Goal: Navigation & Orientation: Find specific page/section

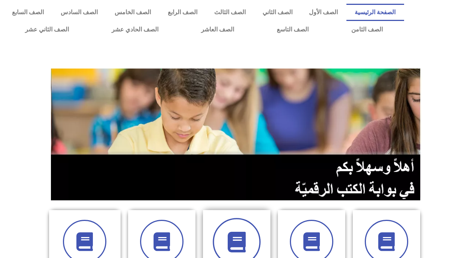
click at [219, 249] on span at bounding box center [237, 242] width 48 height 48
click at [238, 233] on icon at bounding box center [236, 242] width 21 height 21
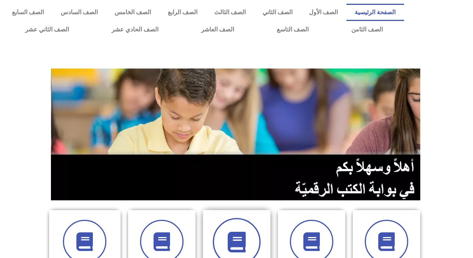
click at [238, 233] on icon at bounding box center [236, 242] width 21 height 21
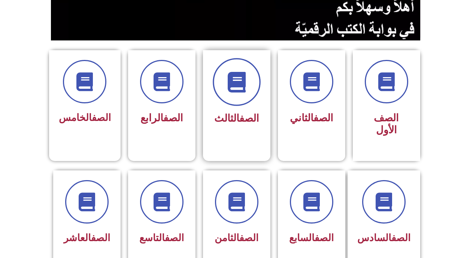
scroll to position [165, 0]
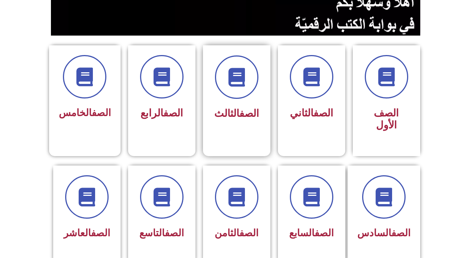
click at [226, 112] on span "الصف الثالث" at bounding box center [236, 113] width 45 height 12
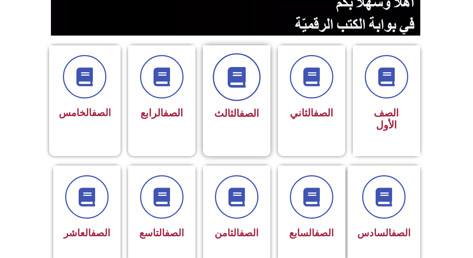
click at [227, 77] on icon at bounding box center [236, 77] width 21 height 21
drag, startPoint x: 227, startPoint y: 77, endPoint x: 229, endPoint y: 85, distance: 7.9
click at [229, 85] on icon at bounding box center [236, 77] width 21 height 21
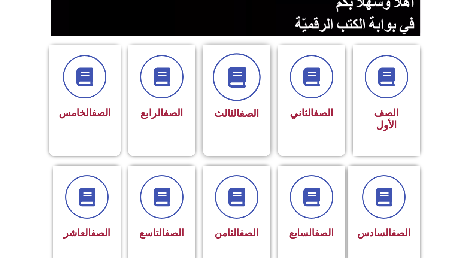
click at [229, 85] on icon at bounding box center [236, 77] width 21 height 21
click at [230, 83] on icon at bounding box center [236, 77] width 21 height 21
drag, startPoint x: 232, startPoint y: 36, endPoint x: 223, endPoint y: 67, distance: 32.3
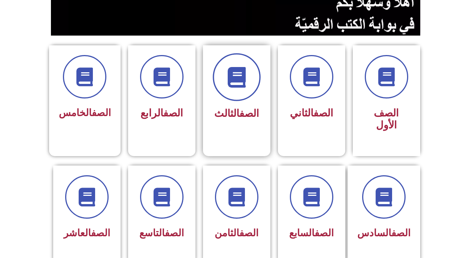
click at [223, 67] on span at bounding box center [237, 77] width 48 height 48
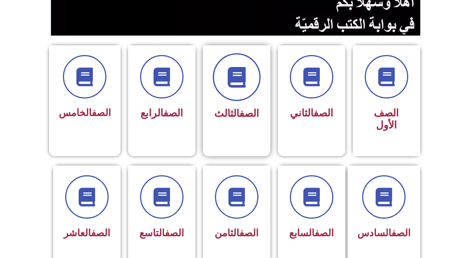
click at [223, 67] on span at bounding box center [237, 77] width 48 height 48
click at [235, 127] on div "الصف الثالث" at bounding box center [236, 94] width 67 height 99
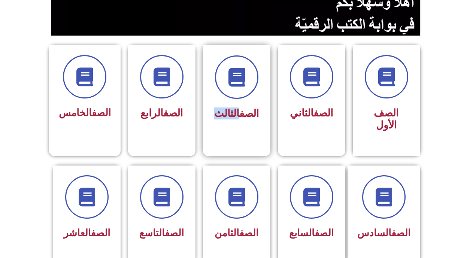
click at [235, 127] on div "الصف الثالث" at bounding box center [236, 94] width 67 height 99
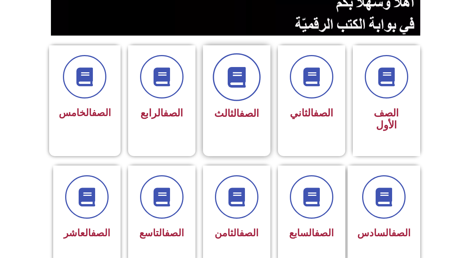
click at [240, 77] on icon at bounding box center [236, 77] width 21 height 21
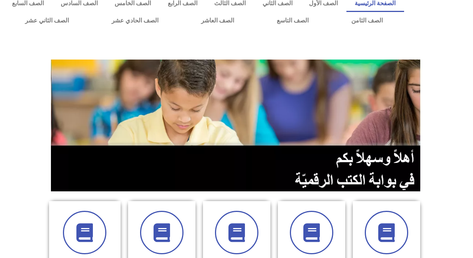
scroll to position [0, 0]
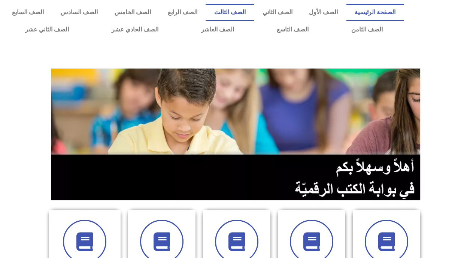
click at [241, 14] on link "الصف الثالث" at bounding box center [230, 12] width 48 height 17
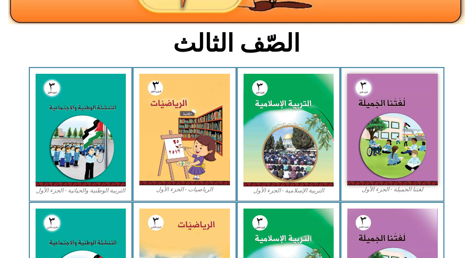
scroll to position [177, 0]
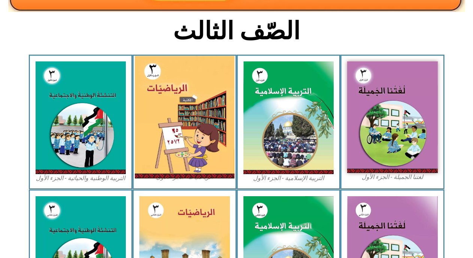
click at [190, 105] on img at bounding box center [185, 117] width 100 height 123
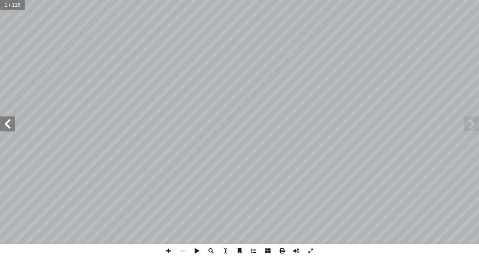
click at [12, 125] on span at bounding box center [7, 123] width 15 height 15
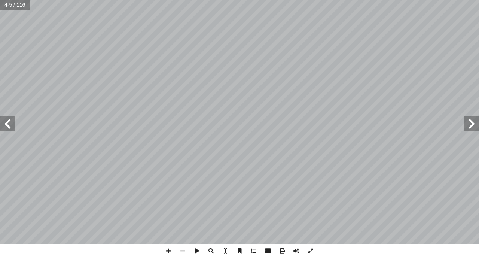
click at [12, 125] on span at bounding box center [7, 123] width 15 height 15
click at [171, 250] on span at bounding box center [168, 251] width 14 height 14
